Goal: Find specific page/section: Find specific page/section

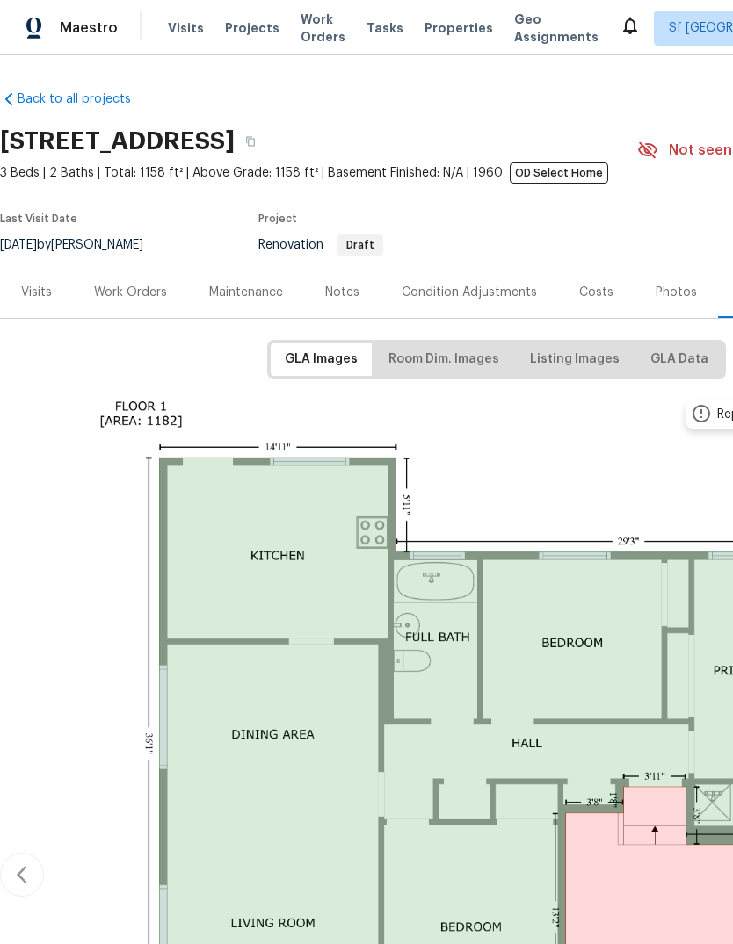
click at [184, 31] on span "Visits" at bounding box center [186, 28] width 36 height 18
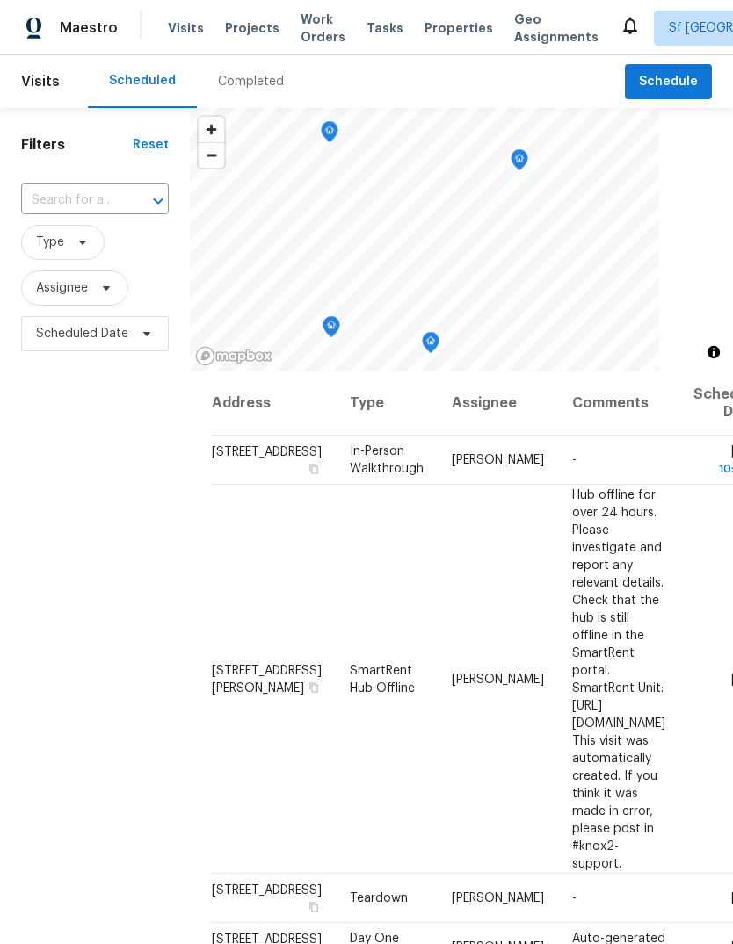
scroll to position [66, 0]
click at [123, 618] on div "Filters Reset ​ Type Assignee Scheduled Date" at bounding box center [95, 617] width 190 height 1019
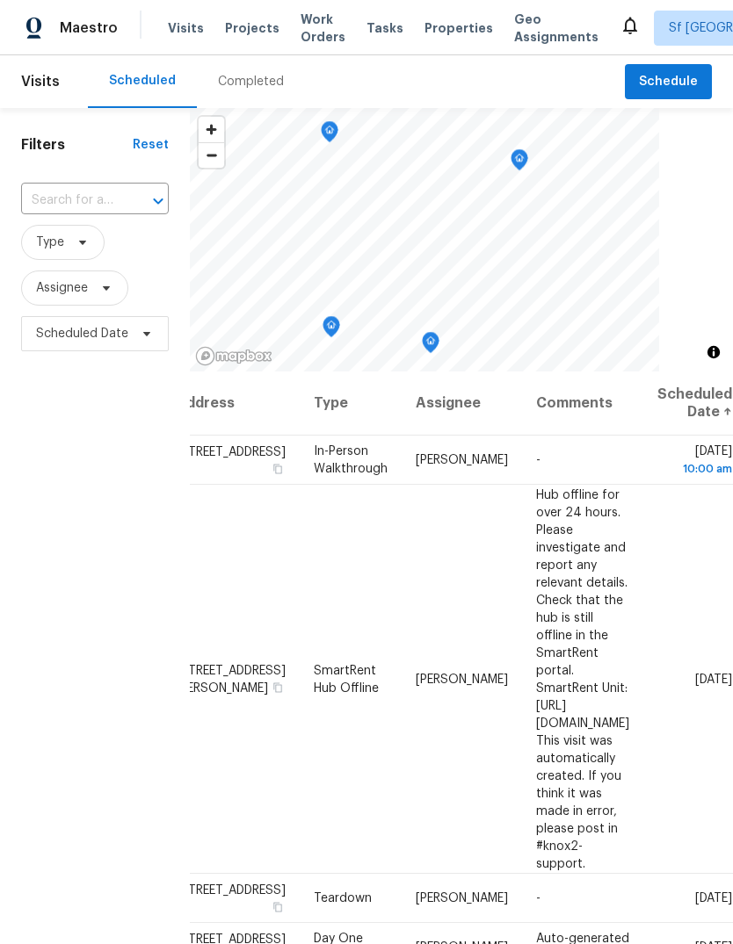
scroll to position [0, 147]
click at [593, 851] on div "Address Type Assignee Comments Scheduled Date ↑ [STREET_ADDRESS] In-Person Walk…" at bounding box center [461, 750] width 543 height 756
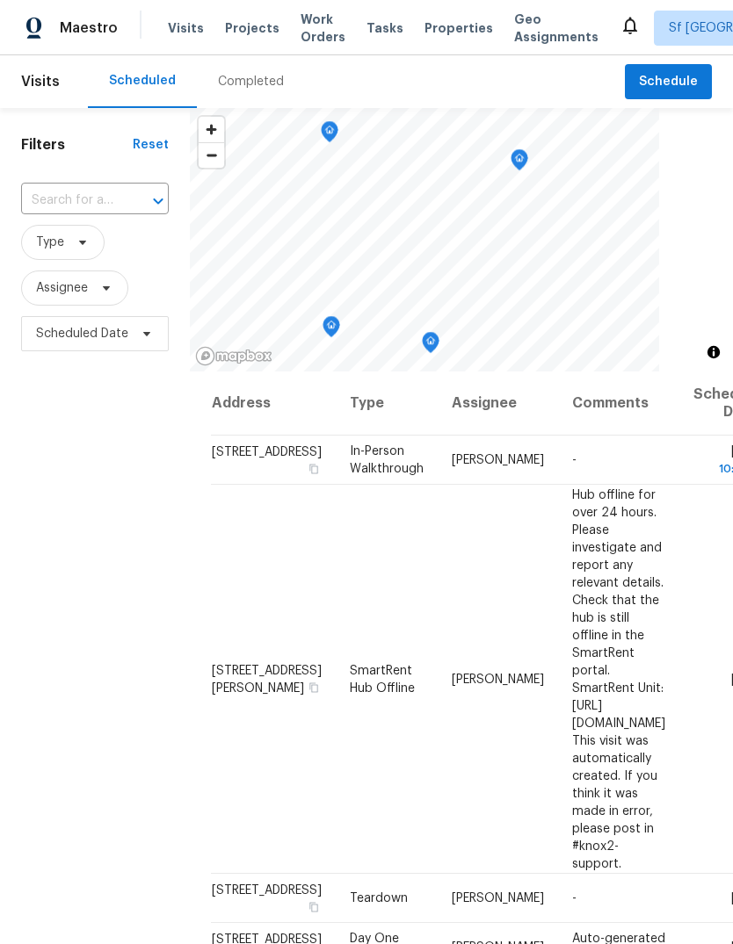
scroll to position [0, 0]
click at [126, 518] on div "Filters Reset ​ Type Assignee Scheduled Date" at bounding box center [95, 617] width 190 height 1019
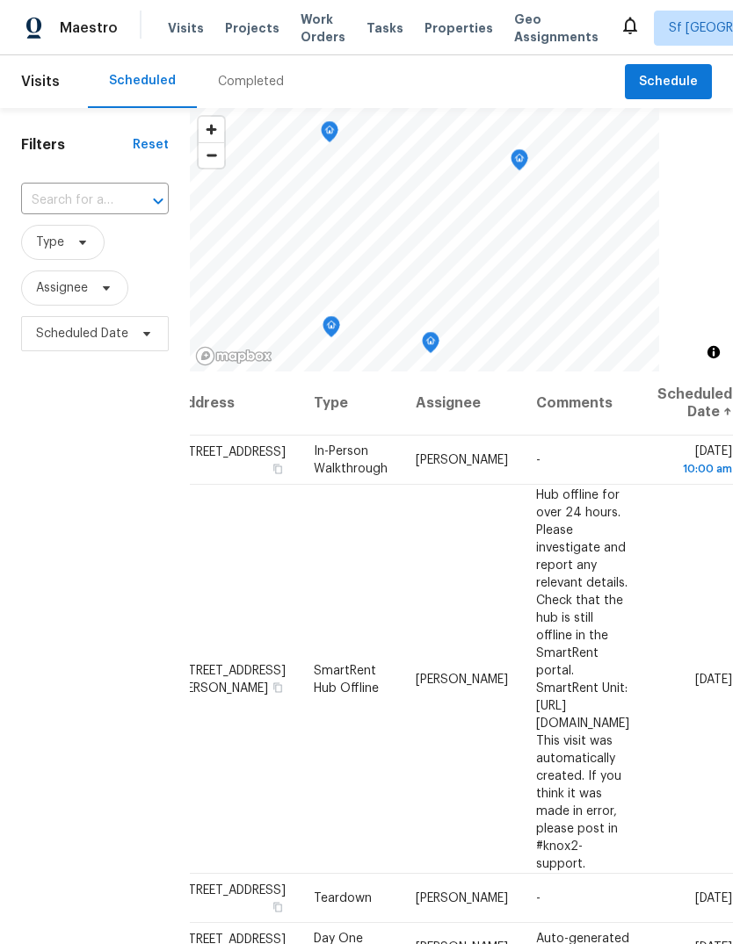
scroll to position [0, 147]
click at [73, 581] on div "Filters Reset ​ Type Assignee Scheduled Date" at bounding box center [95, 617] width 190 height 1019
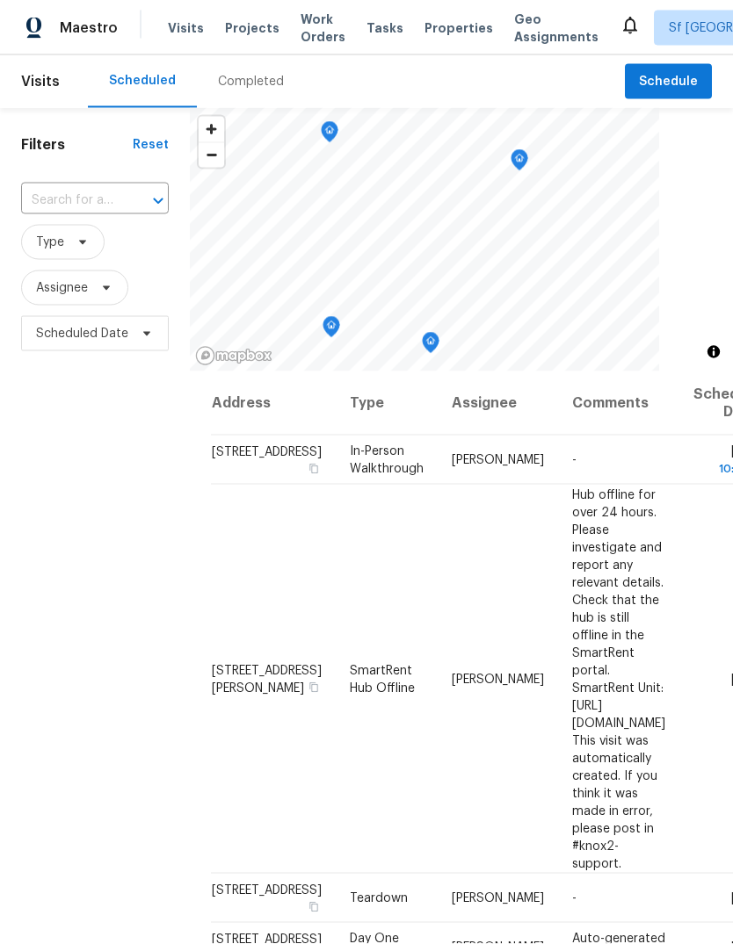
scroll to position [0, 0]
click at [305, 35] on span "Work Orders" at bounding box center [322, 28] width 45 height 35
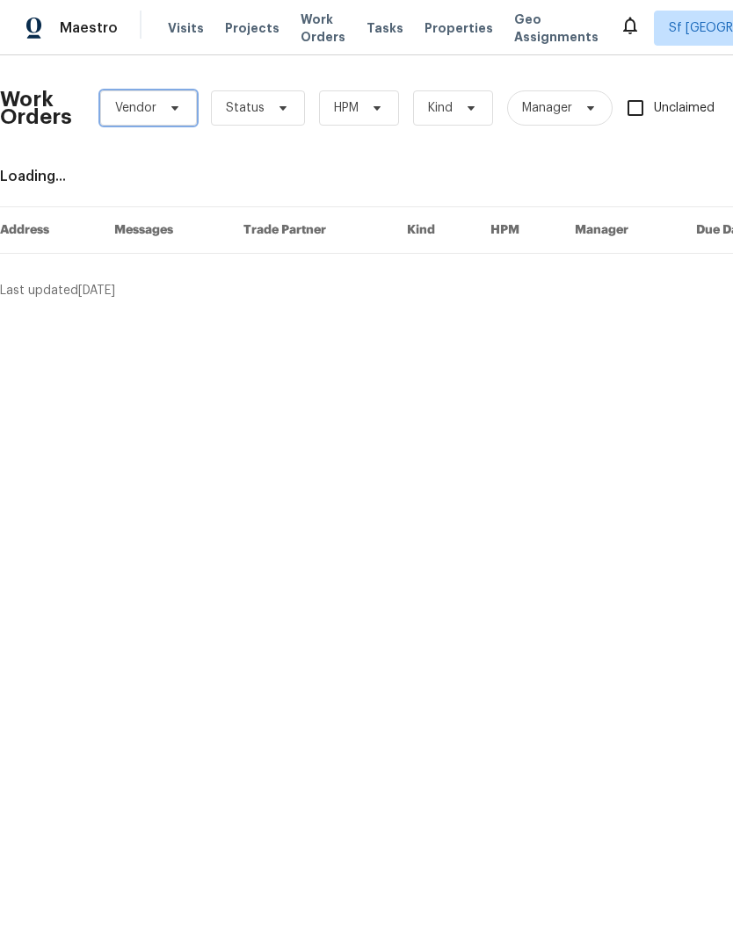
click at [163, 103] on span at bounding box center [172, 108] width 19 height 14
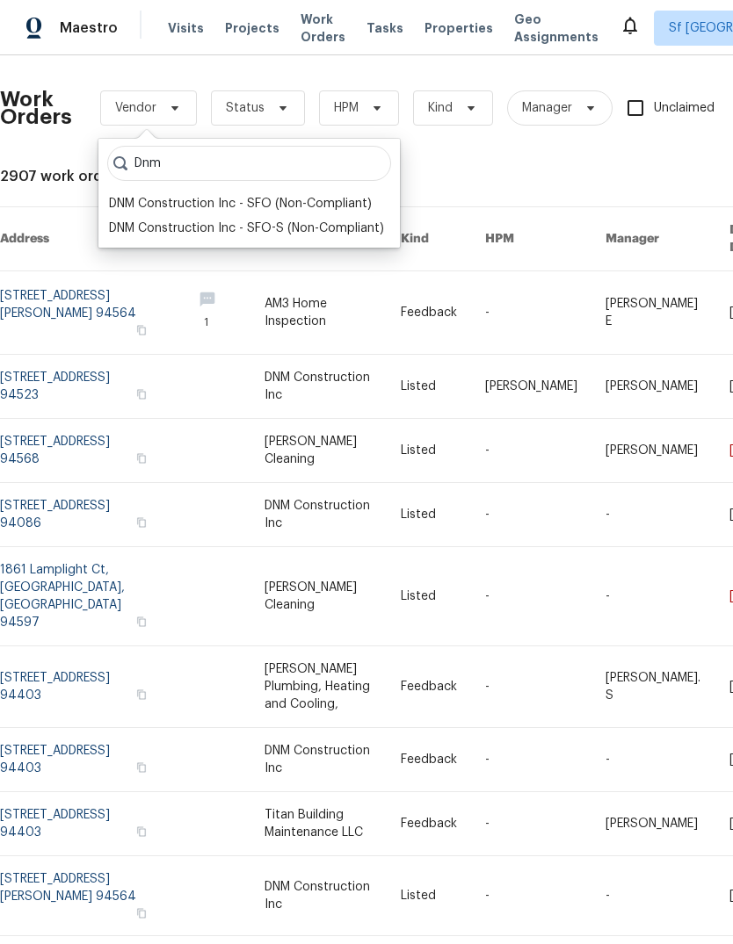
type input "Dnm"
click at [117, 206] on div "DNM Construction Inc - SFO (Non-Compliant)" at bounding box center [240, 204] width 263 height 18
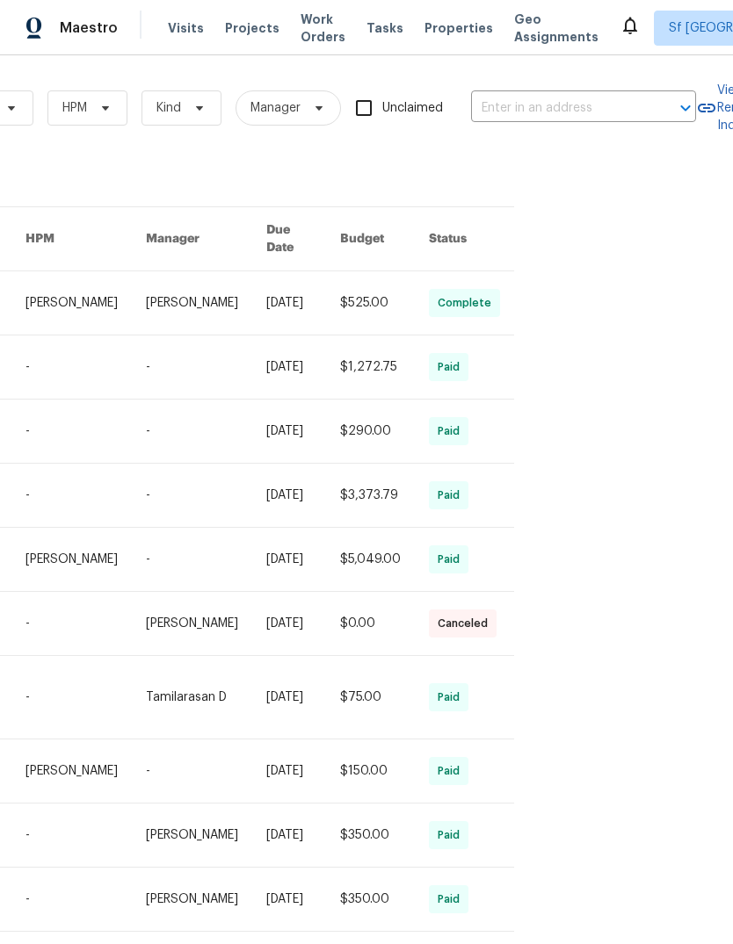
scroll to position [0, 496]
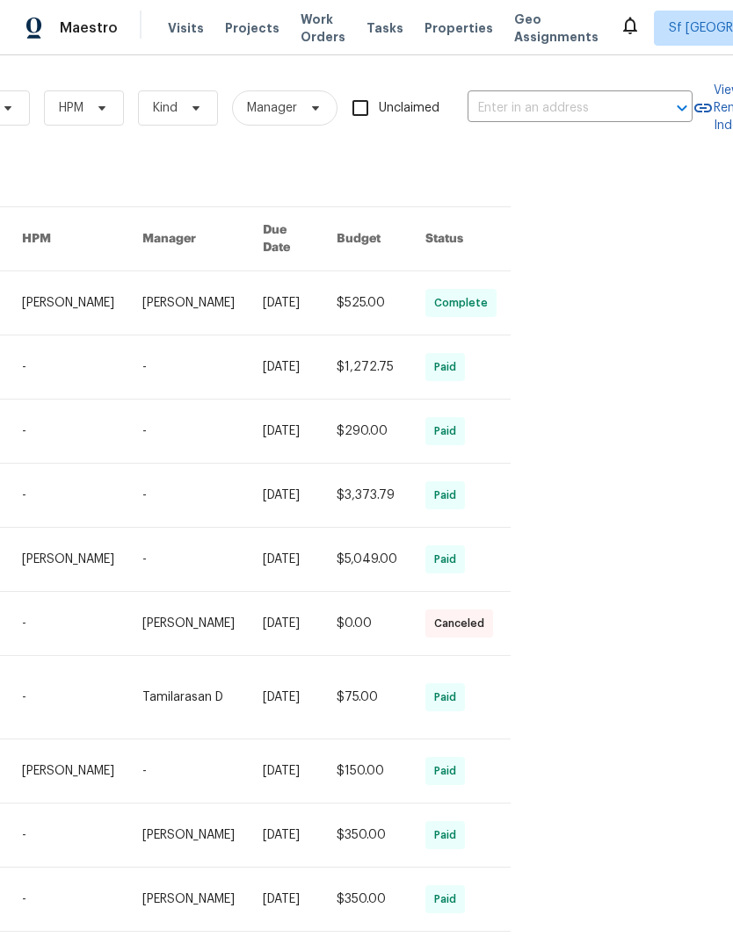
click at [178, 22] on span "Visits" at bounding box center [186, 28] width 36 height 18
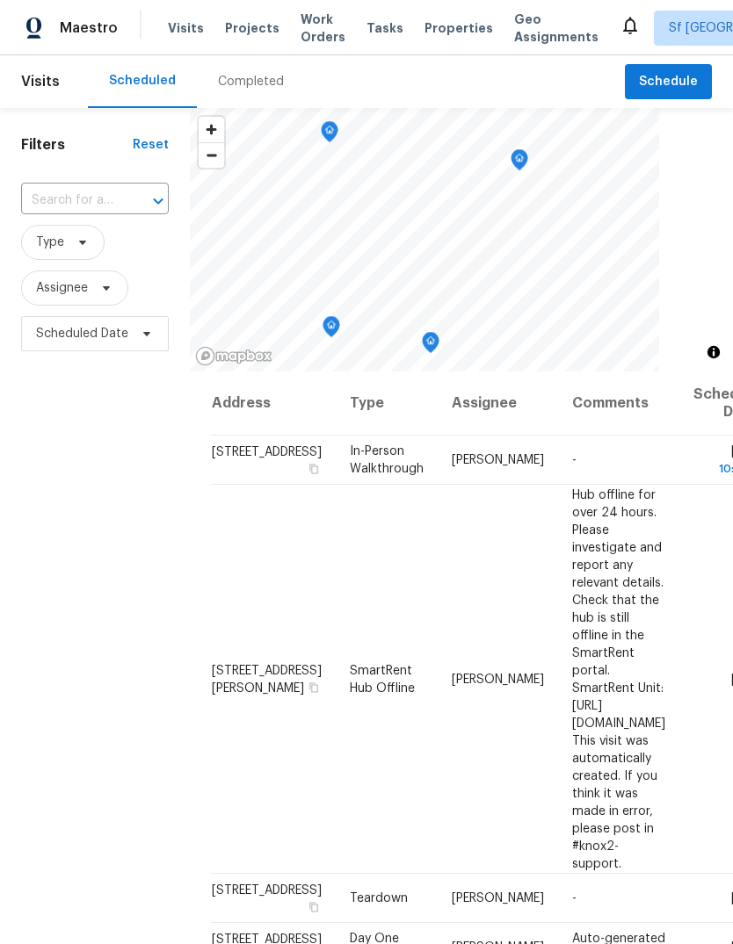
click at [679, 414] on th "Comments" at bounding box center [618, 404] width 121 height 64
